Goal: Book appointment/travel/reservation

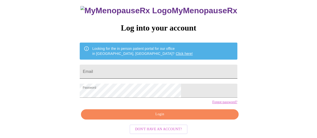
scroll to position [38, 0]
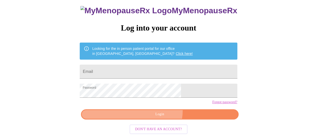
click at [156, 112] on button "Login" at bounding box center [160, 114] width 158 height 10
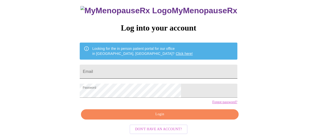
drag, startPoint x: 157, startPoint y: 112, endPoint x: 144, endPoint y: 62, distance: 50.7
click at [144, 65] on input "Email" at bounding box center [159, 72] width 158 height 14
type input "[EMAIL_ADDRESS][DOMAIN_NAME]"
click at [156, 118] on span "Login" at bounding box center [160, 114] width 146 height 6
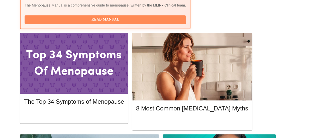
scroll to position [222, 0]
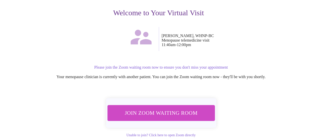
scroll to position [67, 0]
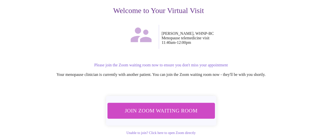
click at [158, 110] on div "Join Zoom Waiting Room" at bounding box center [161, 111] width 110 height 30
click at [159, 106] on span "Join Zoom Waiting Room" at bounding box center [161, 110] width 94 height 9
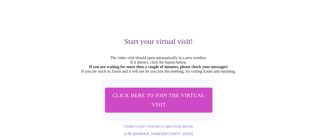
scroll to position [40, 0]
